Goal: Task Accomplishment & Management: Manage account settings

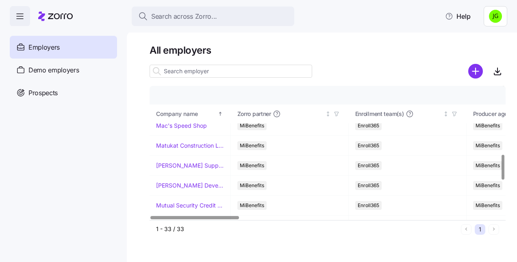
scroll to position [284, 0]
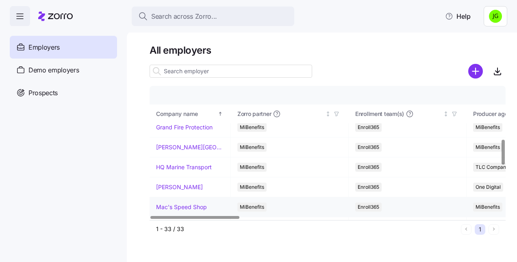
click at [205, 203] on link "Mac's Speed Shop" at bounding box center [181, 207] width 51 height 8
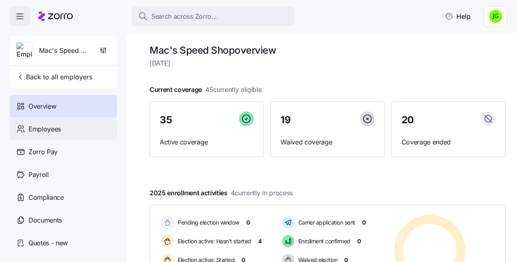
click at [50, 122] on div "Employees" at bounding box center [63, 128] width 107 height 23
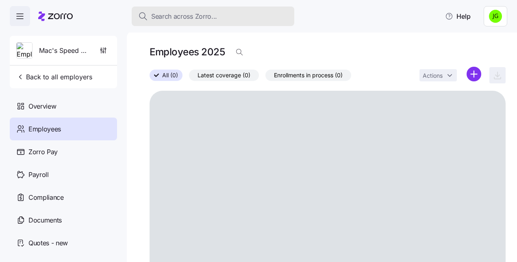
click at [193, 12] on span "Search across Zorro..." at bounding box center [184, 16] width 66 height 10
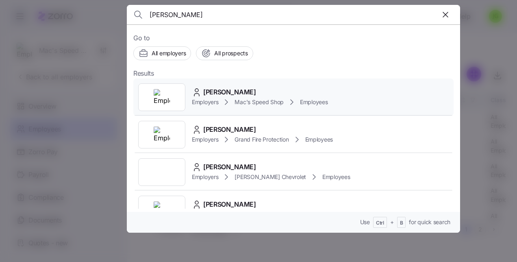
type input "[PERSON_NAME]"
click at [247, 95] on span "[PERSON_NAME]" at bounding box center [229, 92] width 53 height 10
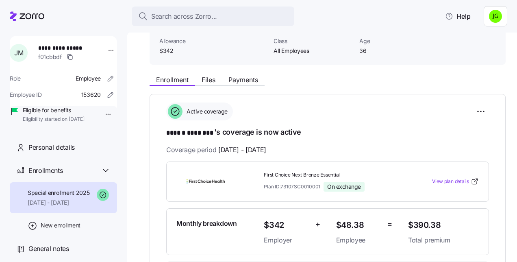
scroll to position [81, 0]
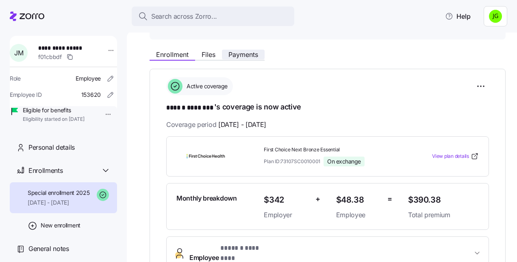
click at [239, 56] on span "Payments" at bounding box center [243, 54] width 30 height 6
